Goal: Information Seeking & Learning: Learn about a topic

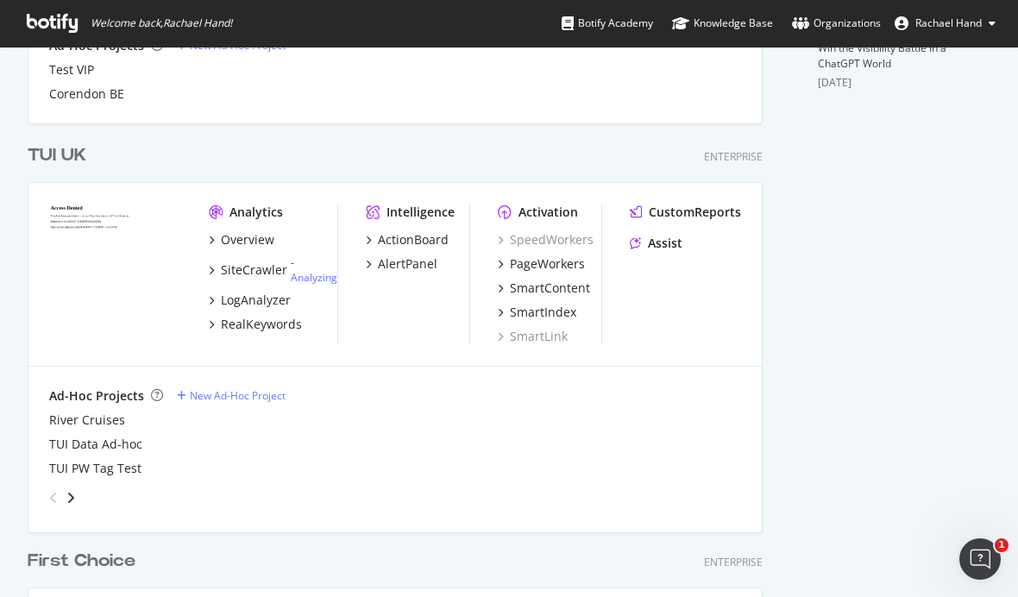
scroll to position [637, 0]
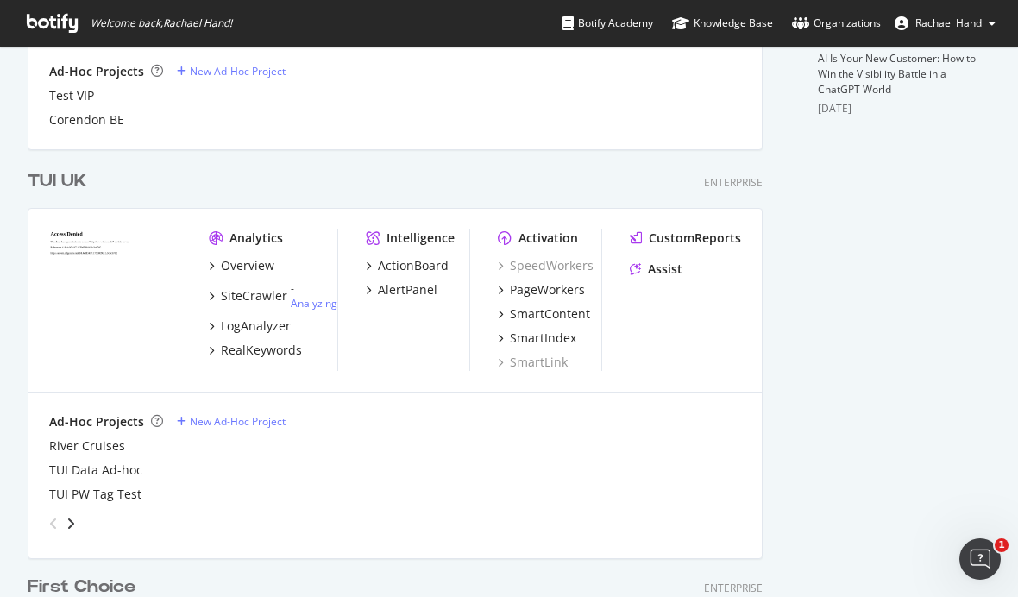
click at [316, 307] on link "Analyzing" at bounding box center [314, 303] width 47 height 15
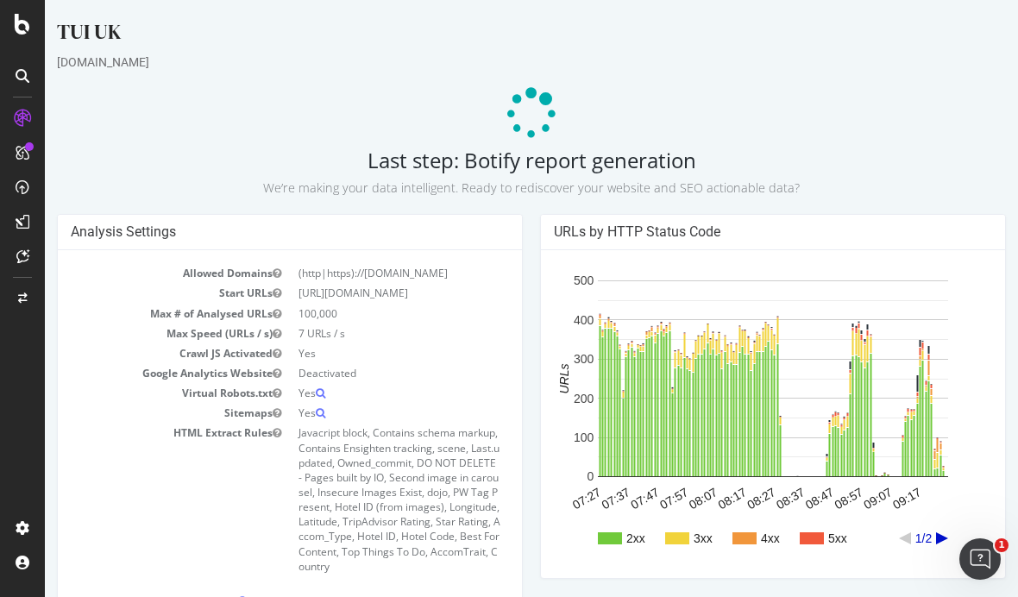
scroll to position [-2, 0]
